Goal: Task Accomplishment & Management: Use online tool/utility

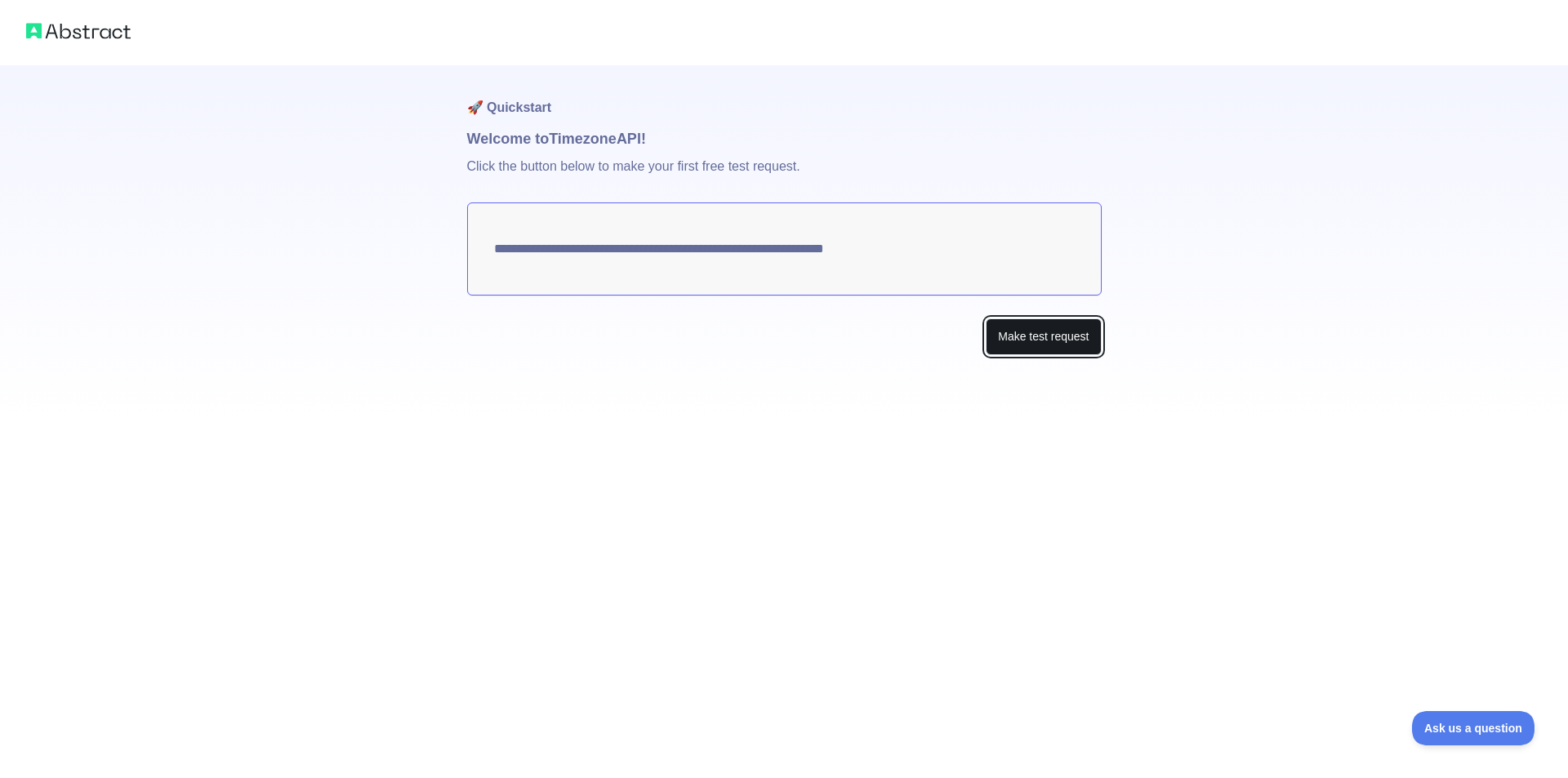
click at [1015, 350] on button "Make test request" at bounding box center [1043, 337] width 115 height 37
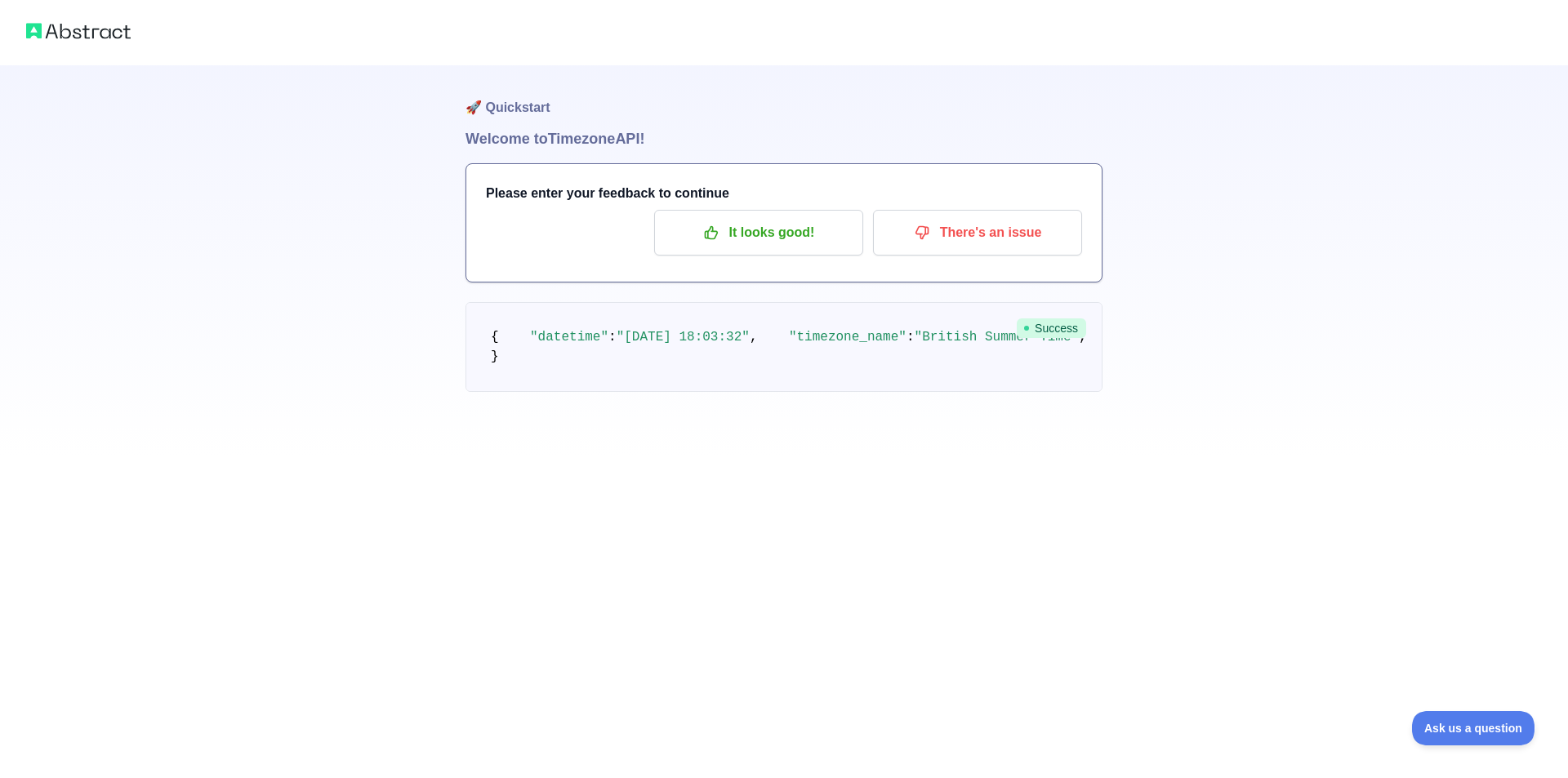
click at [86, 29] on img at bounding box center [78, 31] width 105 height 23
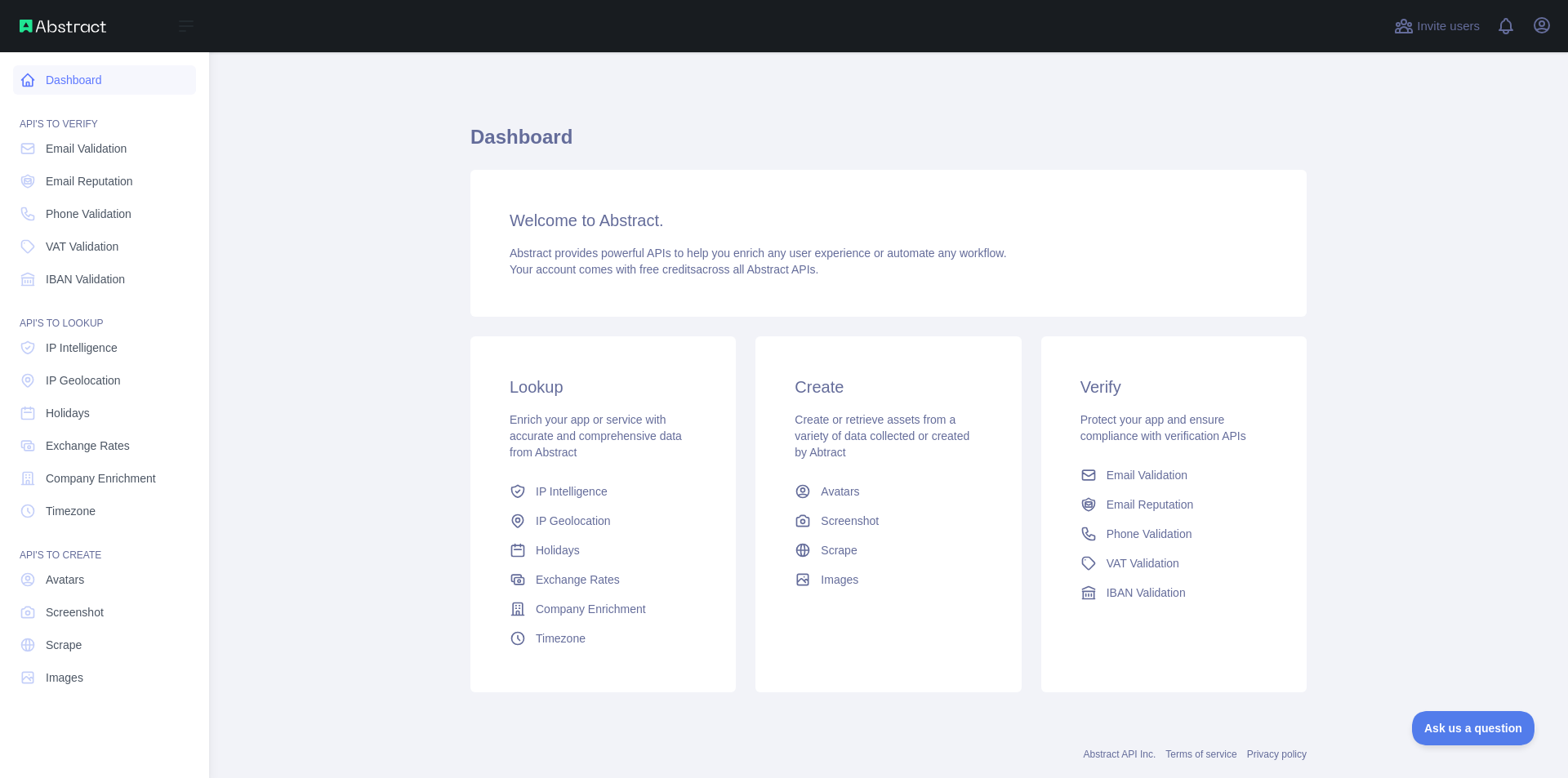
click at [42, 83] on link "Dashboard" at bounding box center [104, 79] width 183 height 29
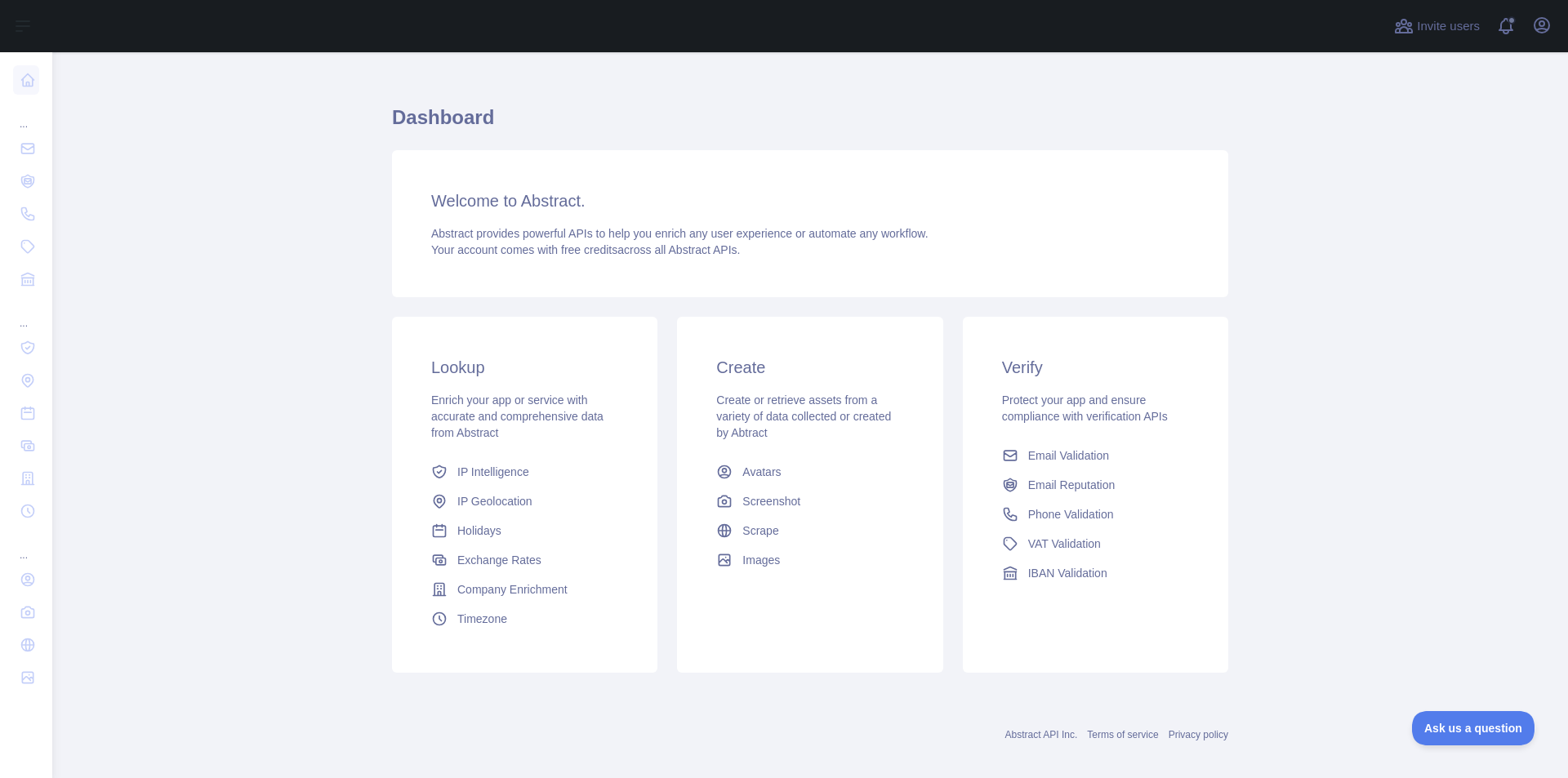
scroll to position [35, 0]
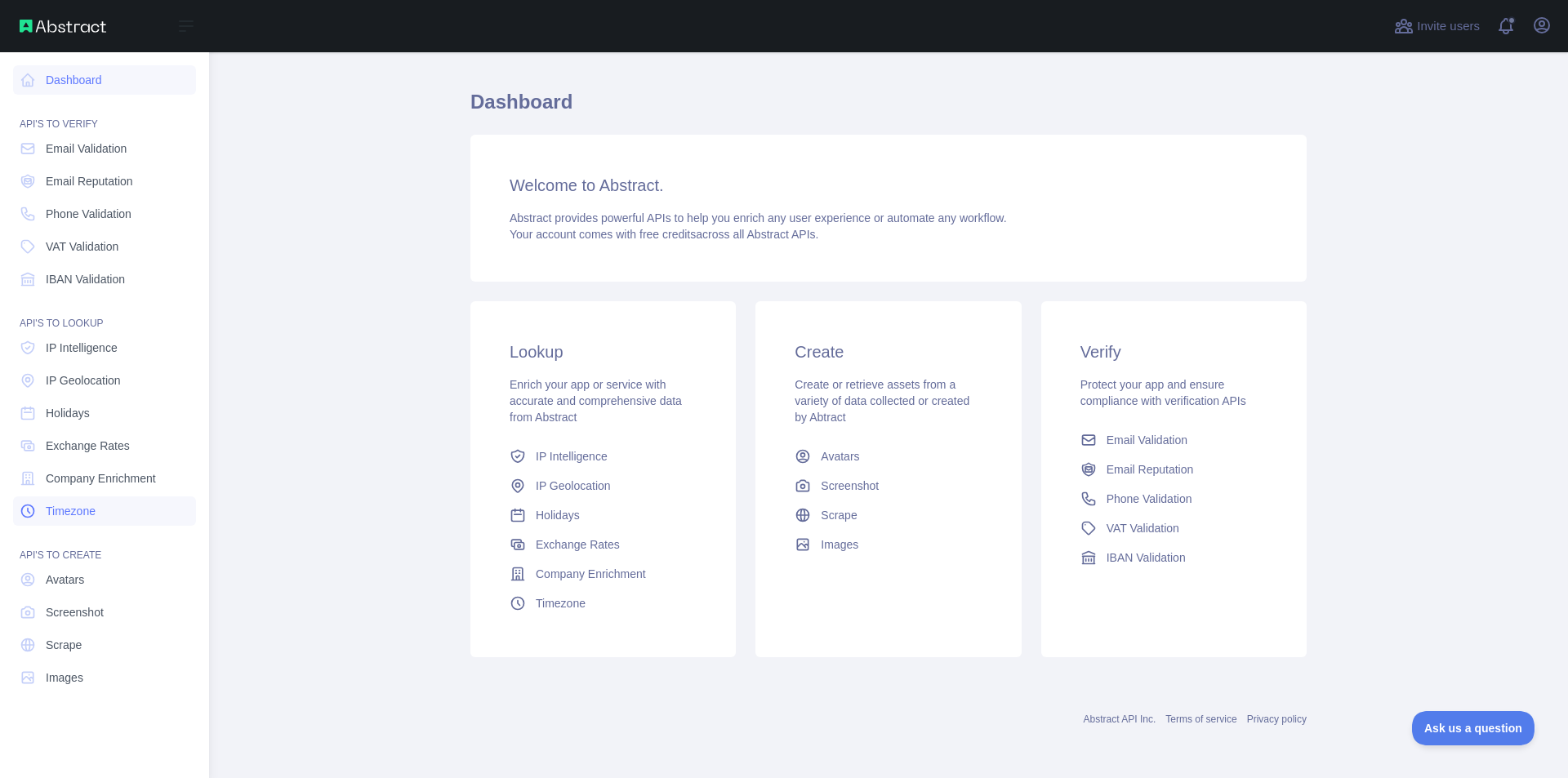
click at [138, 510] on link "Timezone" at bounding box center [104, 512] width 183 height 29
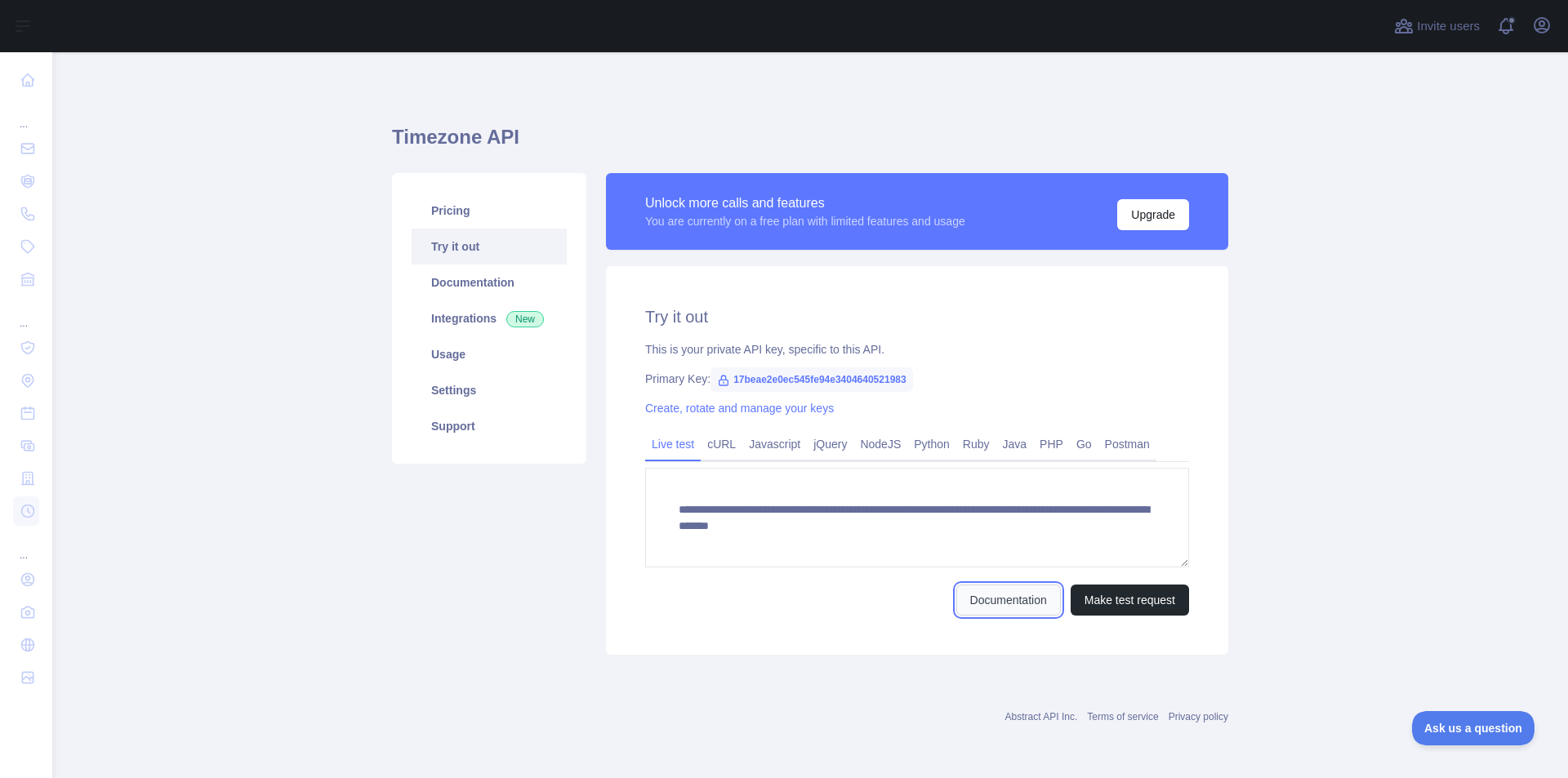
click at [997, 603] on link "Documentation" at bounding box center [1009, 601] width 105 height 31
click at [519, 276] on link "Documentation" at bounding box center [489, 282] width 155 height 36
click at [468, 385] on link "Settings" at bounding box center [489, 389] width 155 height 36
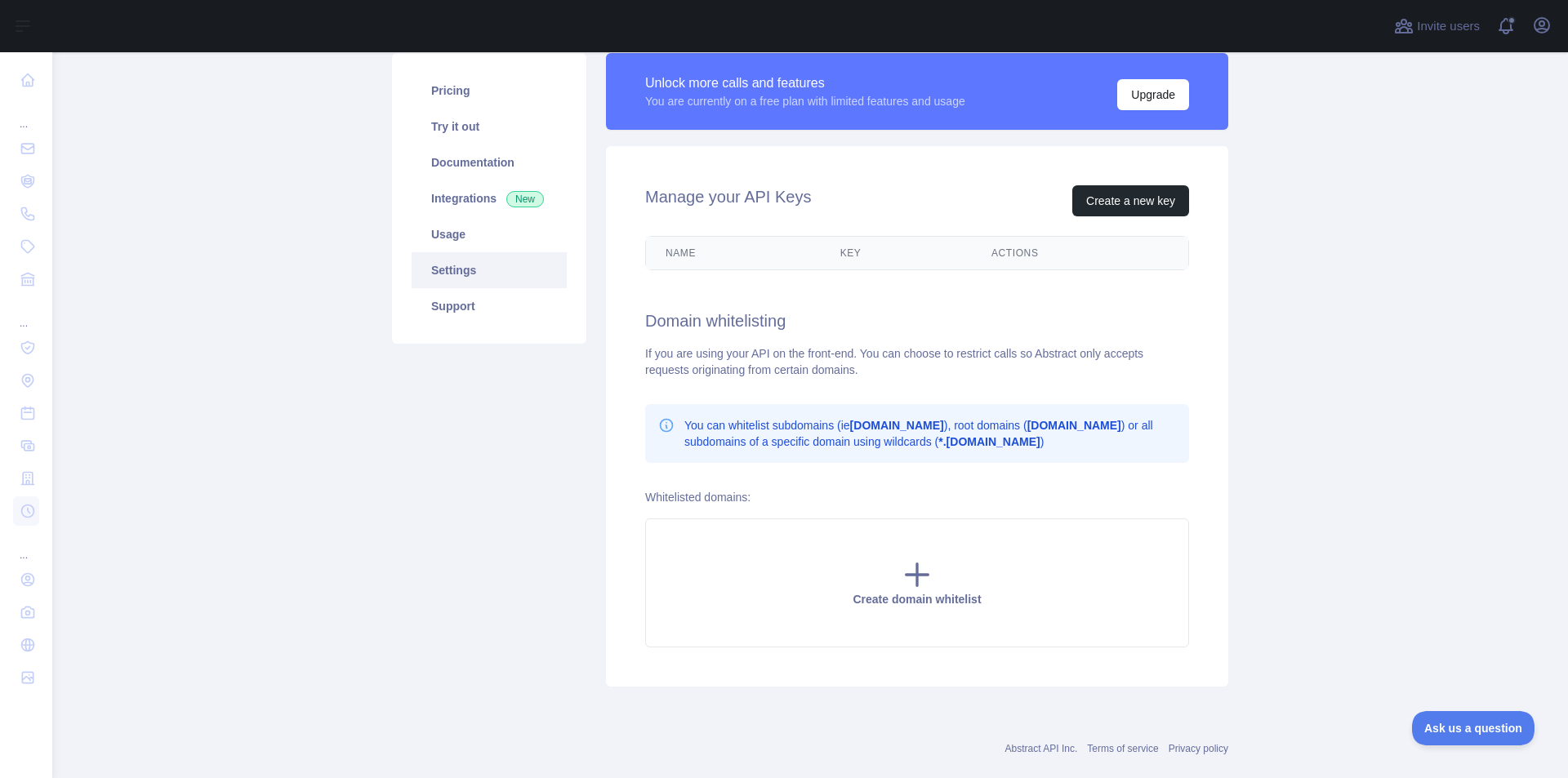
scroll to position [149, 0]
